Goal: Task Accomplishment & Management: Use online tool/utility

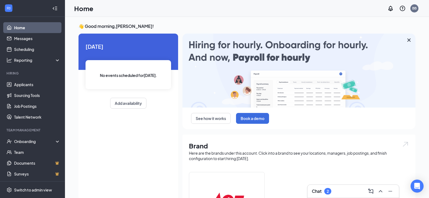
click at [329, 192] on div "2" at bounding box center [327, 191] width 7 height 6
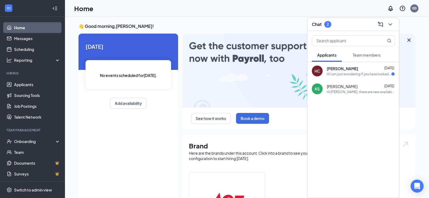
click at [345, 68] on span "[PERSON_NAME]" at bounding box center [342, 68] width 31 height 5
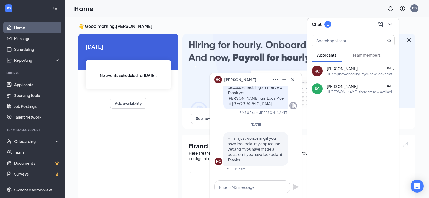
click at [241, 79] on span "[PERSON_NAME]" at bounding box center [243, 80] width 38 height 6
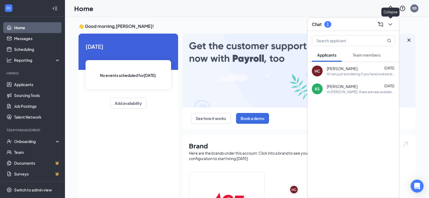
click at [391, 25] on icon "ChevronDown" at bounding box center [390, 24] width 6 height 6
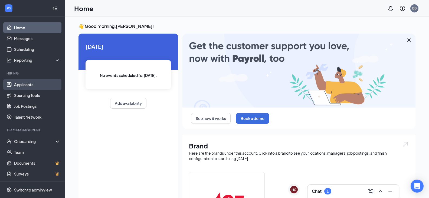
click at [27, 84] on link "Applicants" at bounding box center [37, 84] width 46 height 11
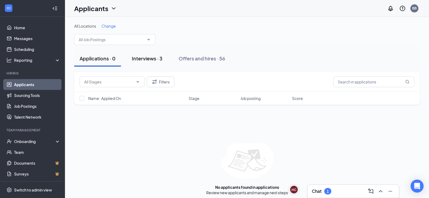
click at [149, 57] on div "Interviews · 3" at bounding box center [147, 58] width 31 height 7
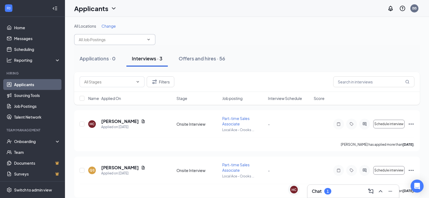
click at [115, 40] on input "text" at bounding box center [111, 40] width 65 height 6
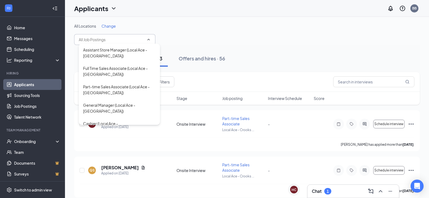
click at [115, 40] on input "text" at bounding box center [111, 40] width 65 height 6
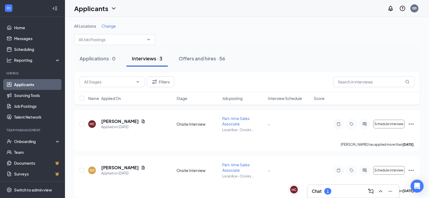
click at [110, 24] on span "Change" at bounding box center [108, 26] width 14 height 5
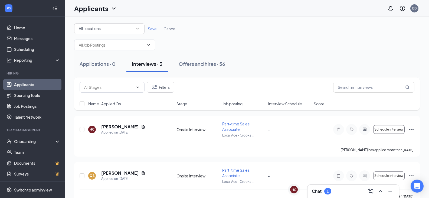
click at [137, 28] on icon "SmallChevronDown" at bounding box center [137, 28] width 5 height 5
click at [112, 68] on span "Local Ace - [GEOGRAPHIC_DATA]" at bounding box center [108, 69] width 60 height 5
click at [152, 28] on span "Save" at bounding box center [152, 28] width 9 height 5
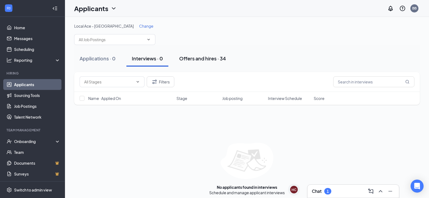
click at [202, 58] on div "Offers and hires · 34" at bounding box center [202, 58] width 47 height 7
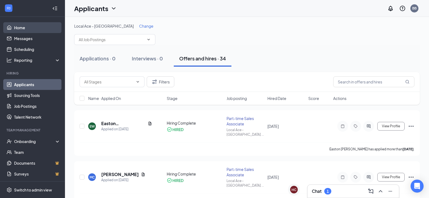
click at [23, 27] on link "Home" at bounding box center [37, 27] width 46 height 11
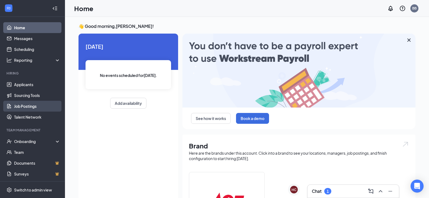
click at [22, 105] on link "Job Postings" at bounding box center [37, 106] width 46 height 11
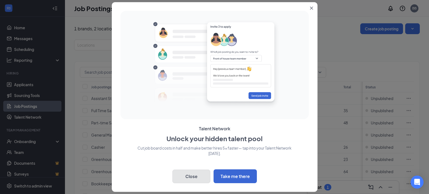
click at [190, 176] on button "Close" at bounding box center [191, 176] width 38 height 14
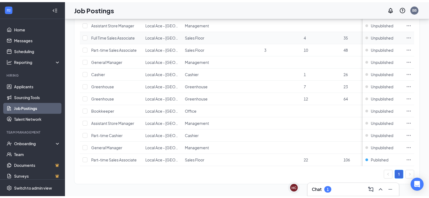
scroll to position [79, 0]
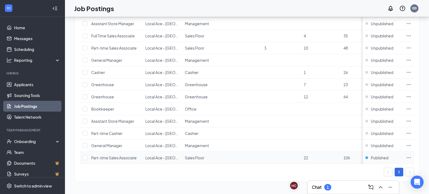
click at [193, 155] on span "Sales Floor" at bounding box center [194, 157] width 19 height 5
click at [114, 155] on span "Part-time Sales Associate" at bounding box center [113, 157] width 45 height 5
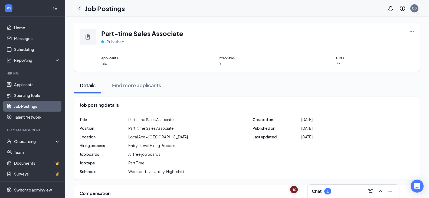
click at [110, 42] on span "Published" at bounding box center [116, 41] width 18 height 5
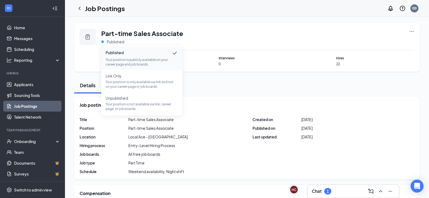
click at [235, 90] on div "Details Find more applicants" at bounding box center [247, 85] width 346 height 16
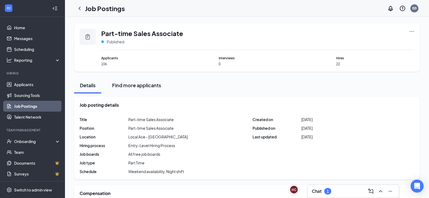
click at [138, 87] on div "Find more applicants" at bounding box center [136, 85] width 49 height 7
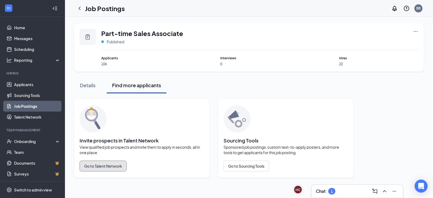
click at [98, 164] on button "Go to Talent Network" at bounding box center [103, 165] width 47 height 11
click at [24, 106] on link "Job Postings" at bounding box center [37, 106] width 46 height 11
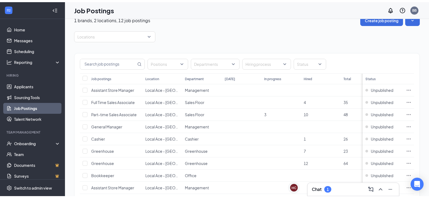
scroll to position [79, 0]
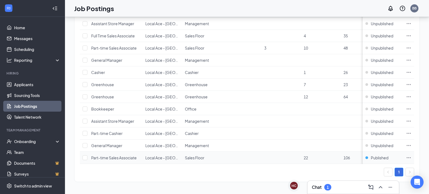
click at [116, 155] on span "Part-time Sales Associate" at bounding box center [113, 157] width 45 height 5
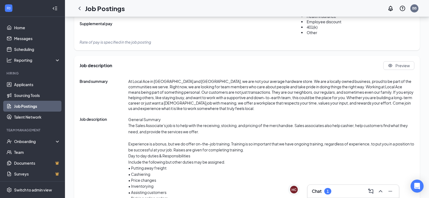
scroll to position [214, 0]
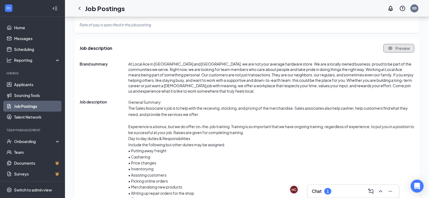
click at [394, 50] on button "Preview" at bounding box center [398, 48] width 31 height 9
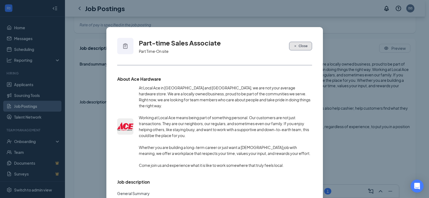
click at [300, 45] on span "Close" at bounding box center [302, 46] width 9 height 5
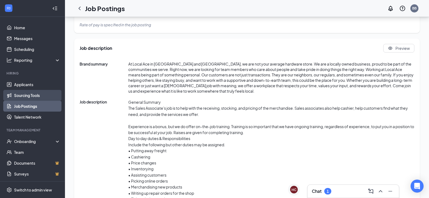
click at [28, 93] on link "Sourcing Tools" at bounding box center [37, 95] width 46 height 11
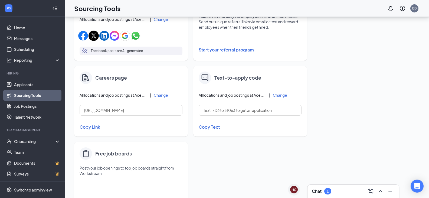
scroll to position [216, 0]
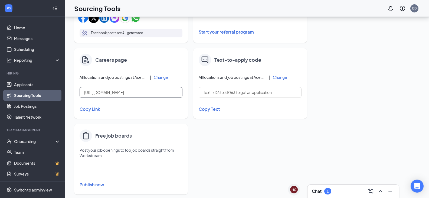
click at [166, 94] on input "[URL][DOMAIN_NAME]" at bounding box center [131, 92] width 103 height 11
click at [95, 108] on button "Copy Link" at bounding box center [131, 108] width 103 height 9
click at [92, 186] on button "Publish now" at bounding box center [131, 184] width 103 height 9
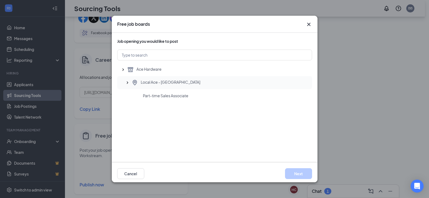
click at [173, 89] on div "Local Ace - [GEOGRAPHIC_DATA]" at bounding box center [214, 82] width 195 height 13
click at [172, 94] on span "Part-time Sales Associate" at bounding box center [165, 95] width 45 height 5
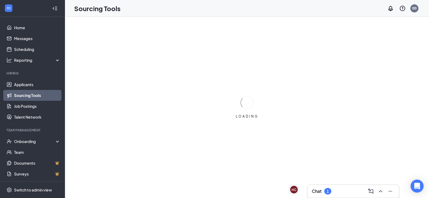
scroll to position [0, 0]
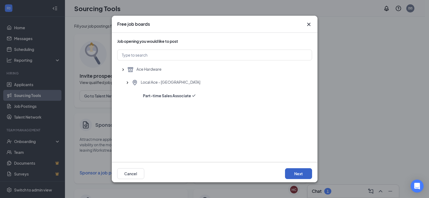
click at [296, 170] on button "Next" at bounding box center [298, 173] width 27 height 11
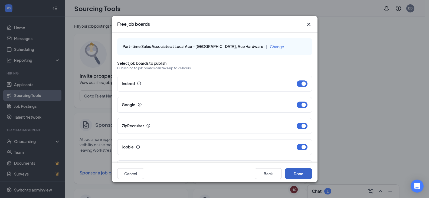
click at [296, 174] on button "Done" at bounding box center [298, 173] width 27 height 11
